Goal: Transaction & Acquisition: Book appointment/travel/reservation

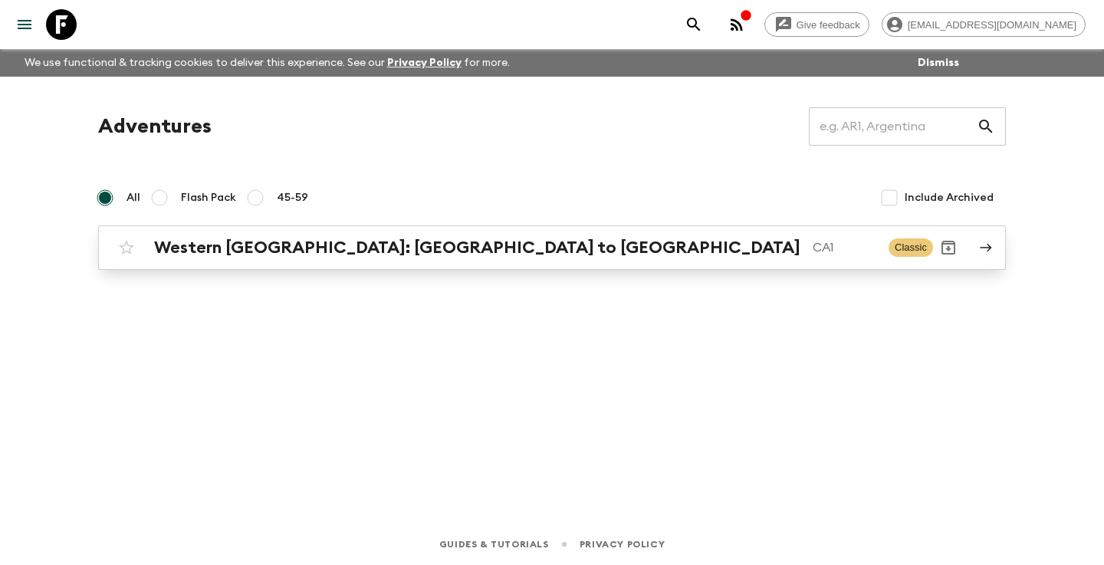
click at [363, 240] on h2 "Western [GEOGRAPHIC_DATA]: [GEOGRAPHIC_DATA] to [GEOGRAPHIC_DATA]" at bounding box center [477, 248] width 647 height 20
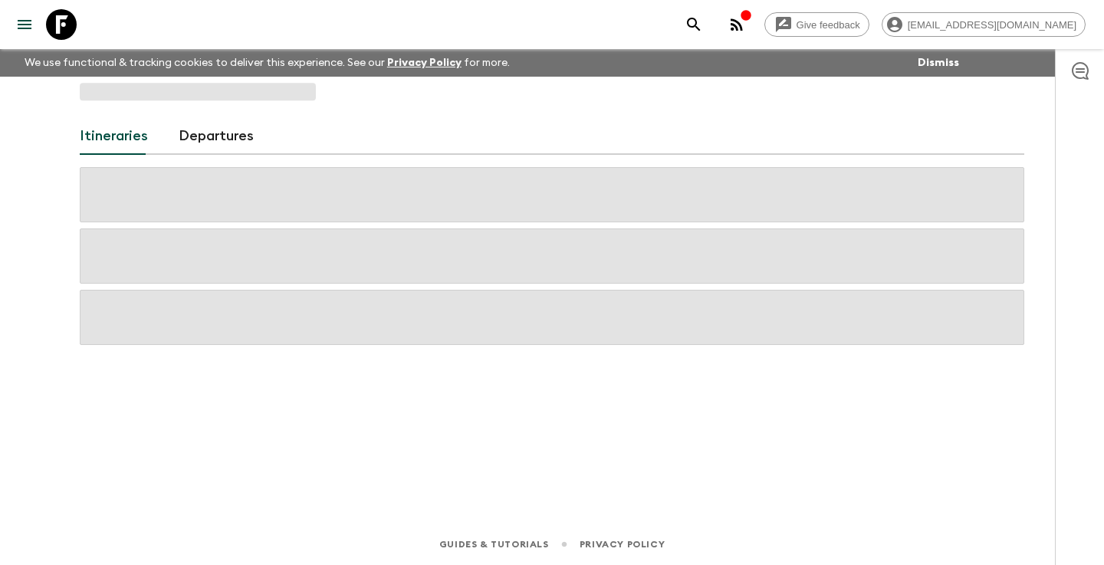
click at [363, 243] on span at bounding box center [552, 256] width 945 height 55
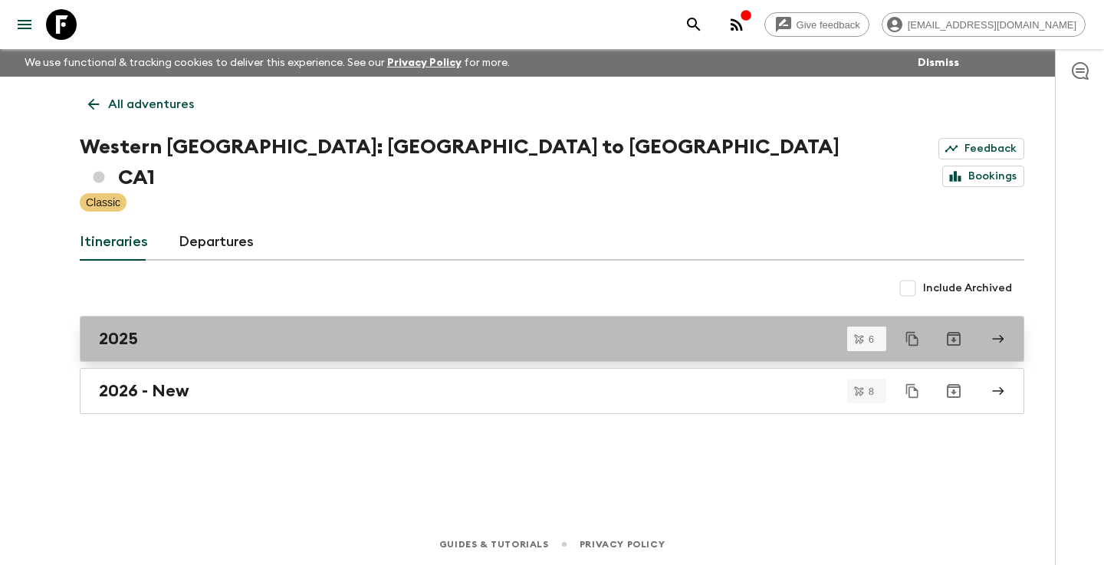
click at [170, 329] on div "2025" at bounding box center [537, 339] width 877 height 20
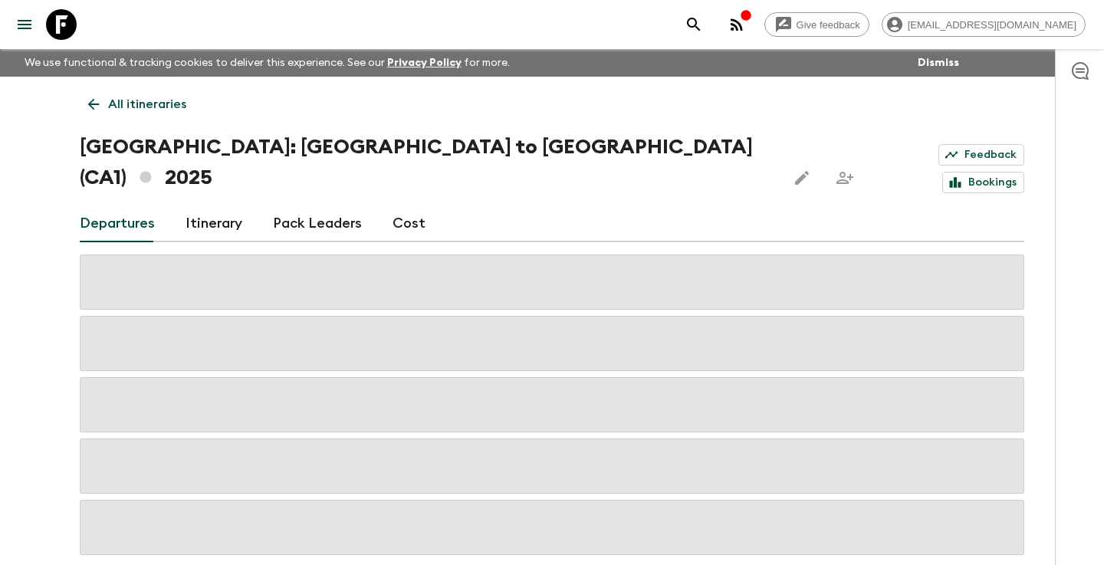
click at [409, 206] on link "Cost" at bounding box center [409, 224] width 33 height 37
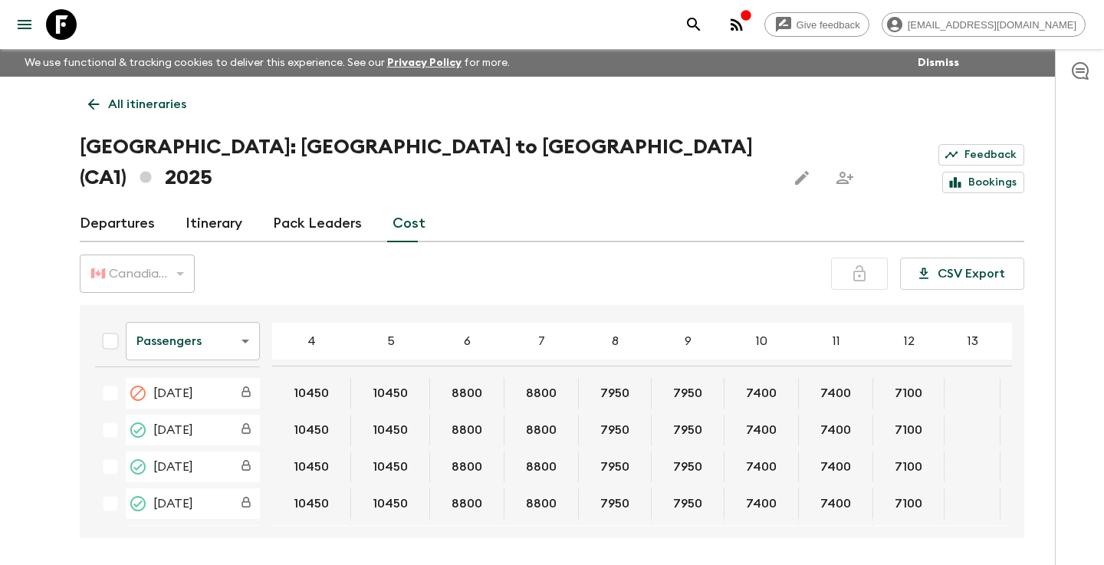
click at [241, 307] on body "Give feedback [EMAIL_ADDRESS][DOMAIN_NAME] We use functional & tracking cookies…" at bounding box center [552, 311] width 1104 height 623
click at [199, 375] on li "Extras" at bounding box center [193, 372] width 134 height 25
